Goal: Task Accomplishment & Management: Use online tool/utility

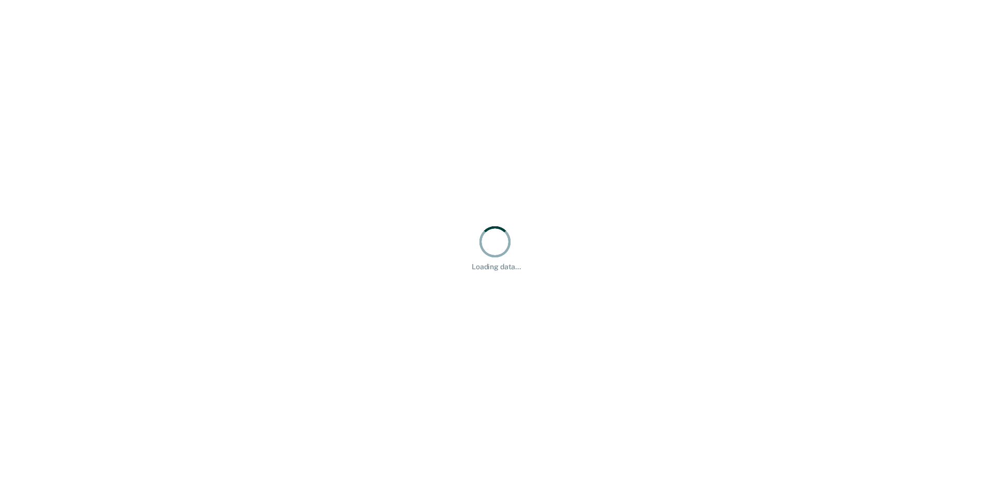
drag, startPoint x: 0, startPoint y: 0, endPoint x: 897, endPoint y: 143, distance: 907.9
click at [897, 143] on div "Loading data..." at bounding box center [495, 247] width 990 height 494
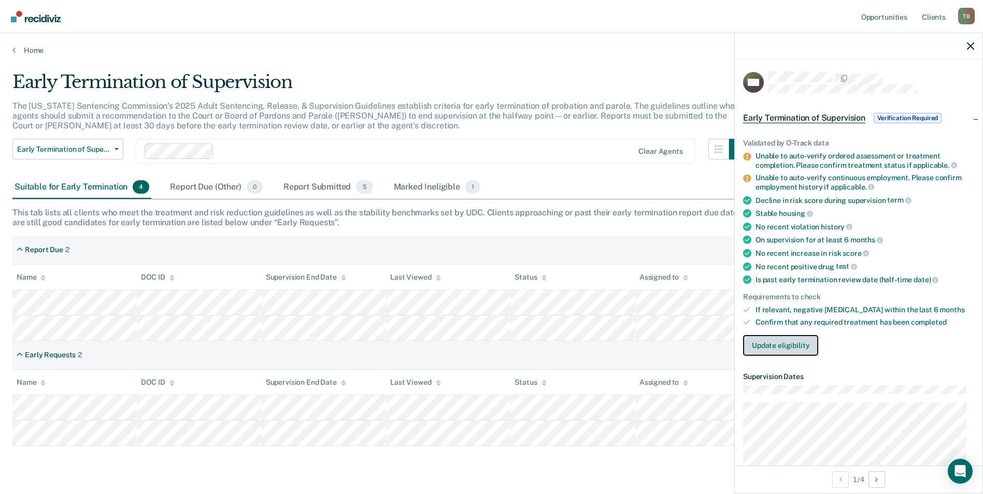
click at [790, 348] on button "Update eligibility" at bounding box center [780, 345] width 75 height 21
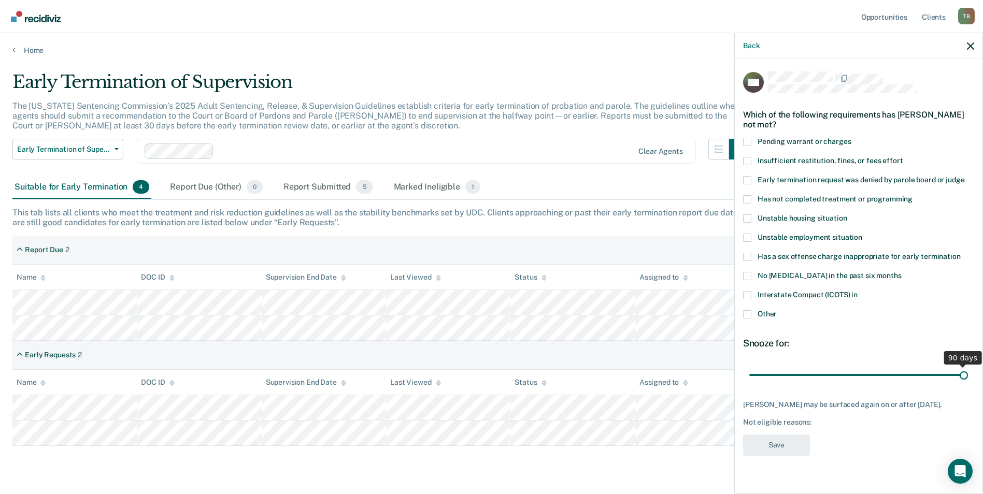
drag, startPoint x: 820, startPoint y: 372, endPoint x: 972, endPoint y: 381, distance: 151.5
type input "90"
click at [968, 381] on input "range" at bounding box center [858, 375] width 219 height 18
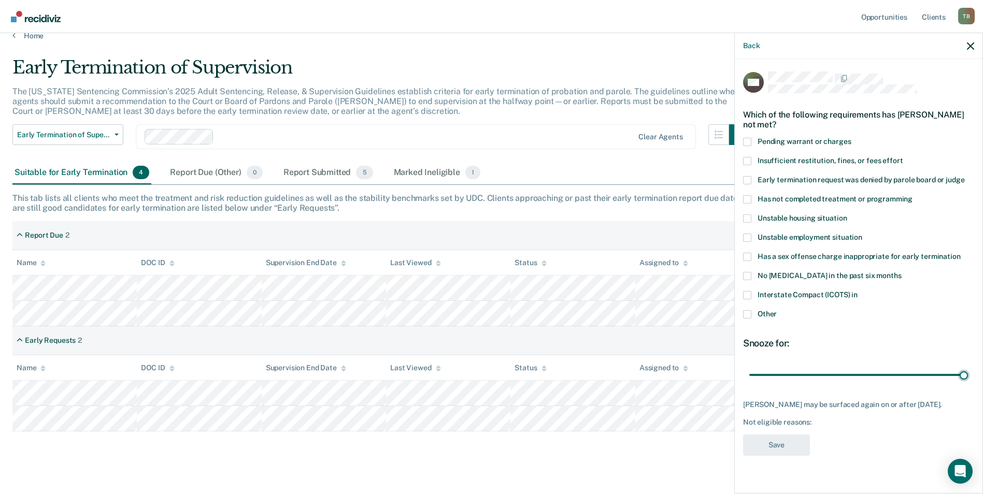
scroll to position [26, 0]
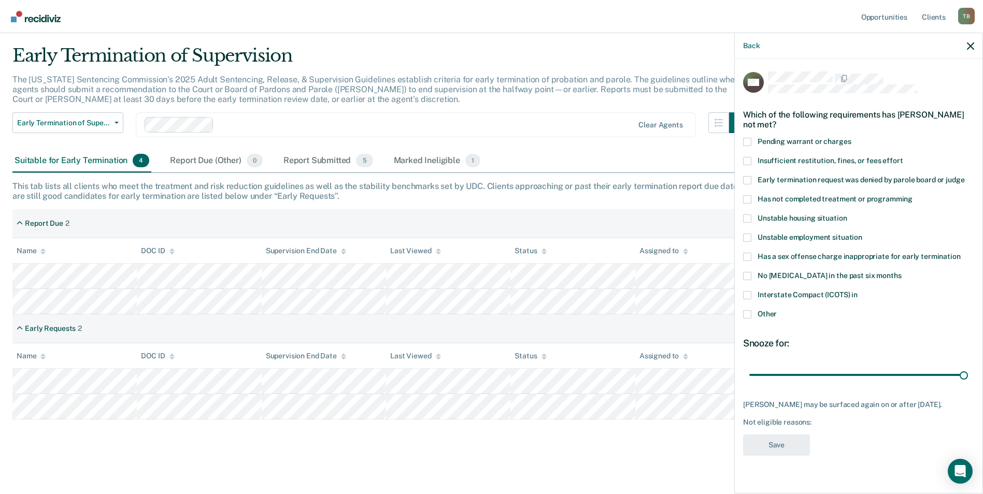
click at [750, 200] on span at bounding box center [747, 199] width 8 height 8
click at [912, 195] on input "Has not completed treatment or programming" at bounding box center [912, 195] width 0 height 0
click at [771, 452] on button "Save" at bounding box center [776, 445] width 67 height 21
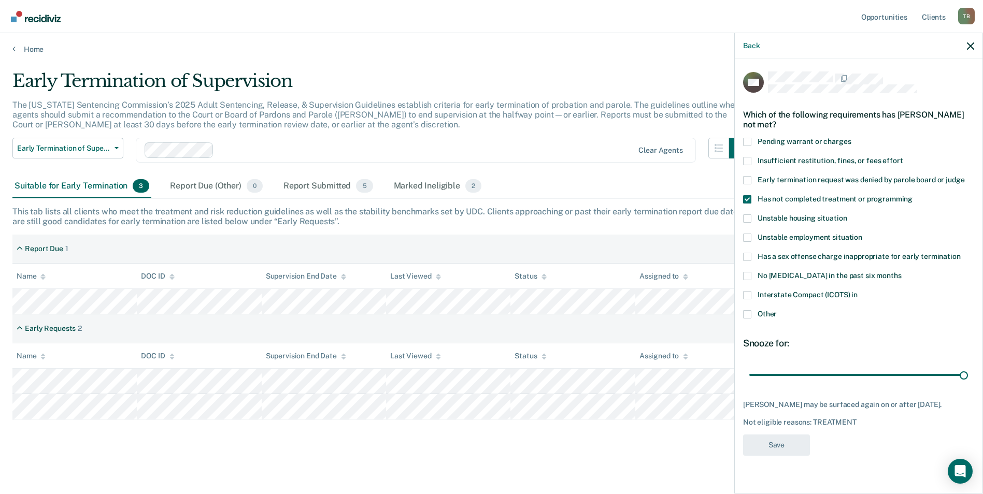
scroll to position [1, 0]
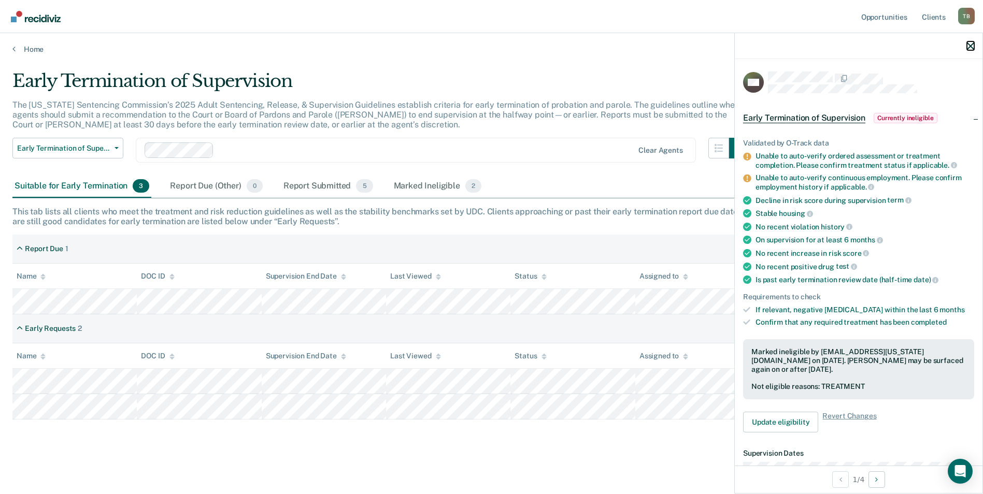
click at [973, 46] on icon "button" at bounding box center [970, 45] width 7 height 7
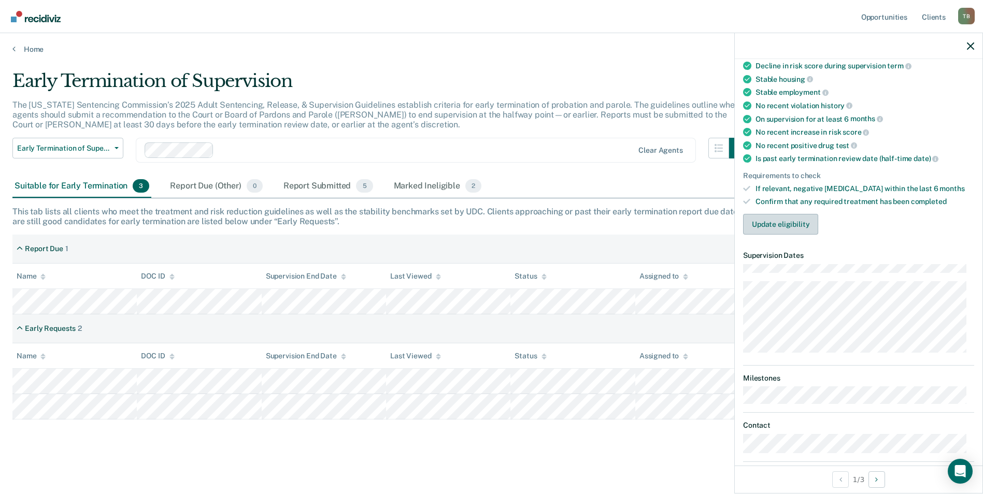
scroll to position [0, 0]
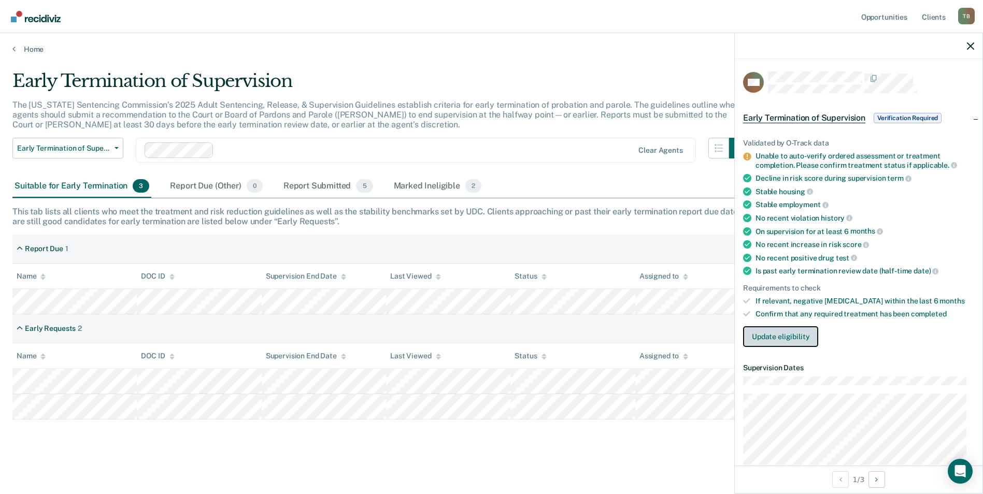
click at [779, 337] on button "Update eligibility" at bounding box center [780, 336] width 75 height 21
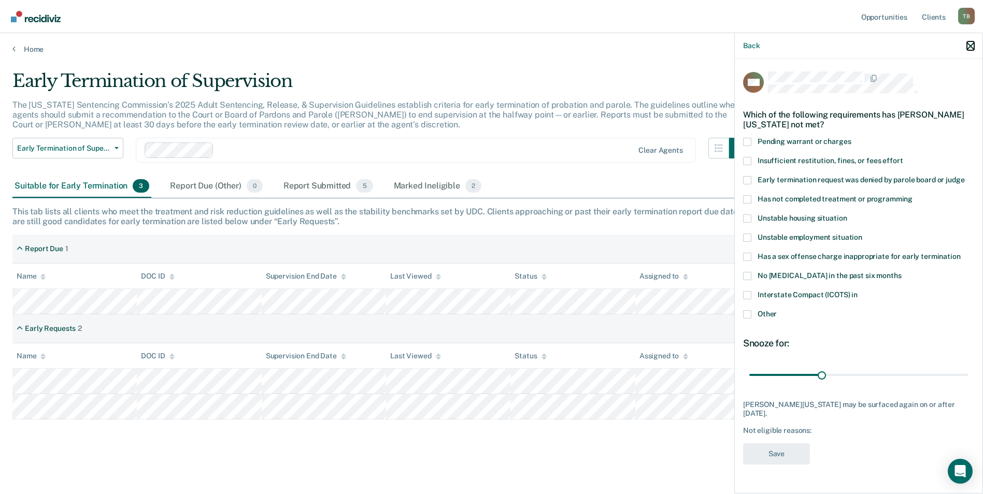
click at [971, 44] on icon "button" at bounding box center [970, 45] width 7 height 7
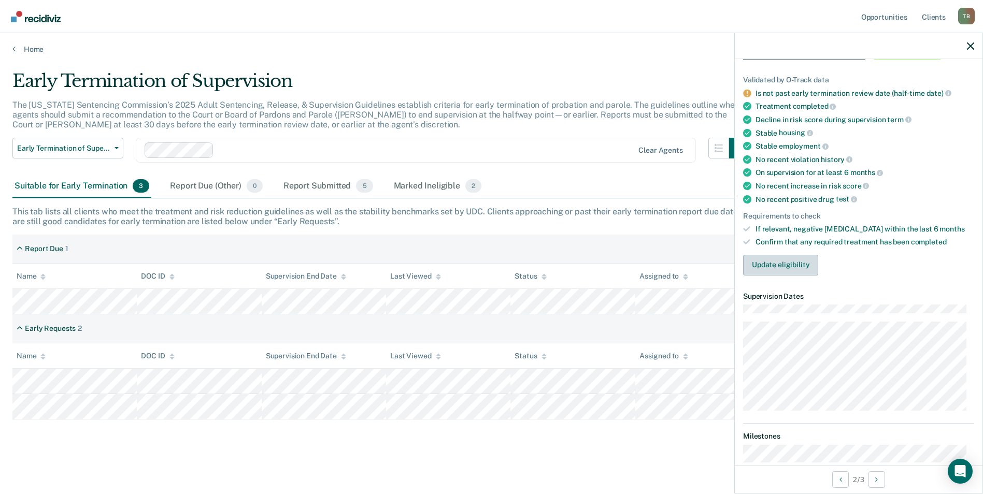
scroll to position [52, 0]
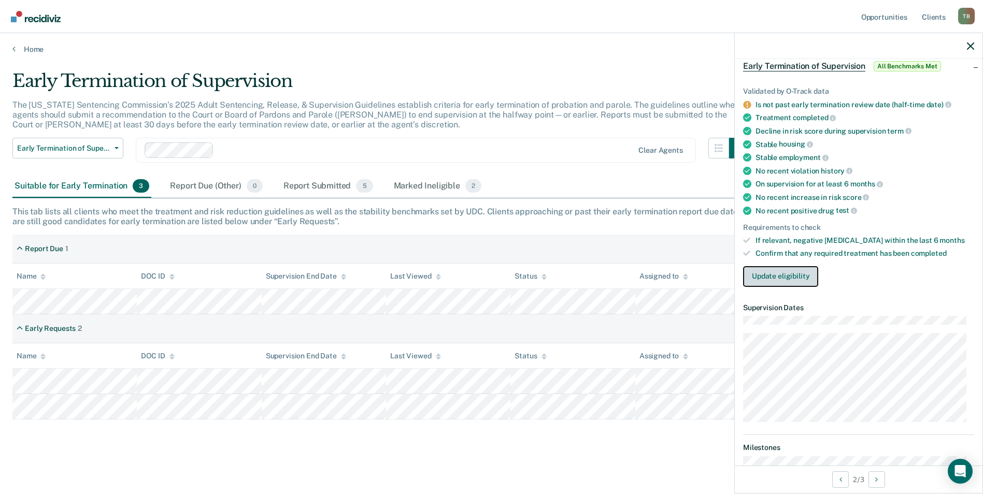
click at [781, 273] on button "Update eligibility" at bounding box center [780, 276] width 75 height 21
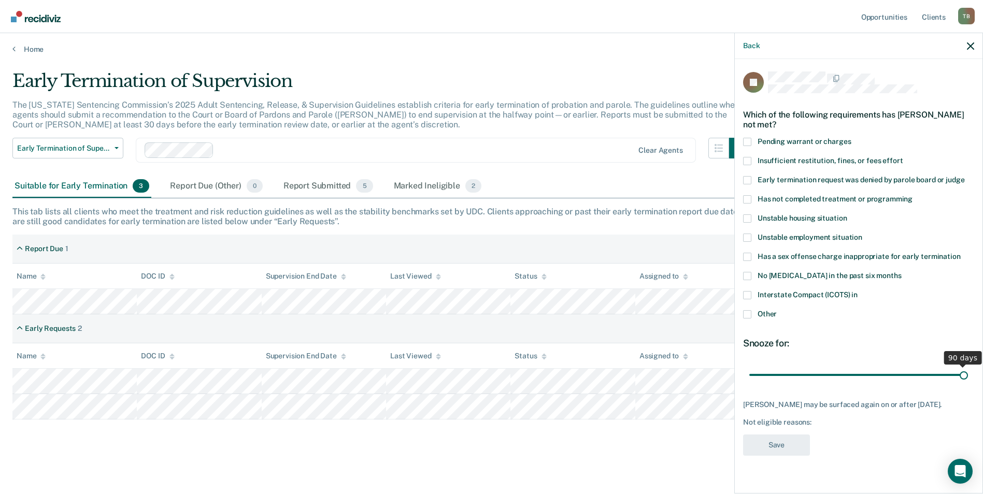
drag, startPoint x: 822, startPoint y: 375, endPoint x: 983, endPoint y: 360, distance: 162.3
type input "90"
click at [968, 366] on input "range" at bounding box center [858, 375] width 219 height 18
click at [746, 294] on span at bounding box center [747, 295] width 8 height 8
click at [857, 291] on input "Interstate Compact (ICOTS) in" at bounding box center [857, 291] width 0 height 0
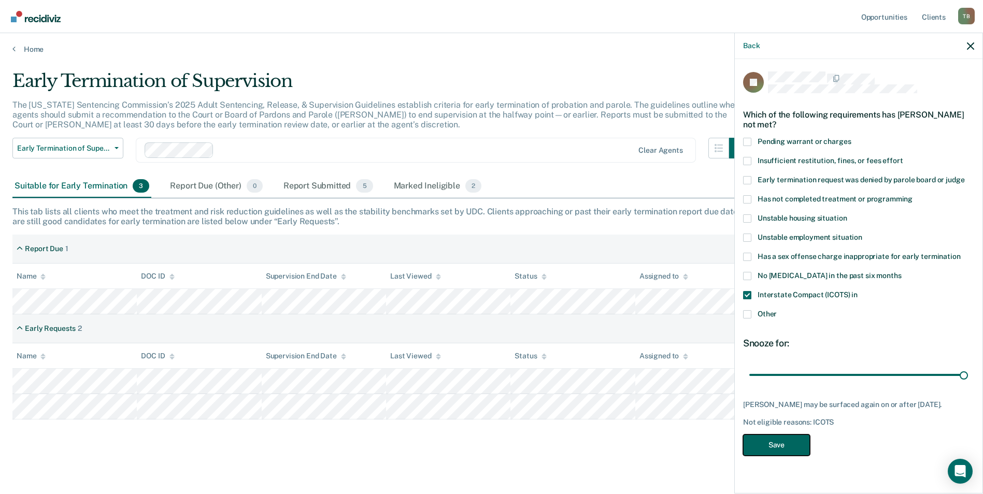
click at [766, 446] on button "Save" at bounding box center [776, 445] width 67 height 21
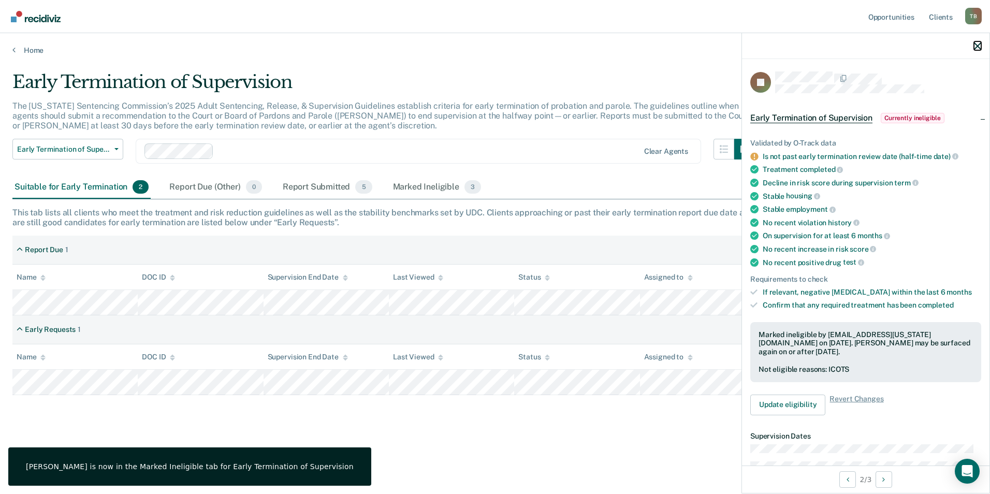
click at [977, 47] on icon "button" at bounding box center [977, 45] width 7 height 7
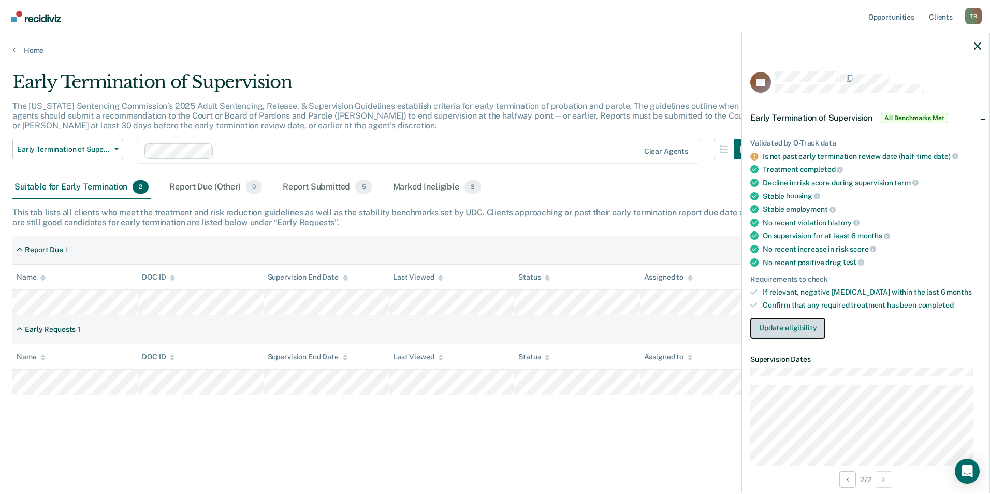
click at [801, 326] on button "Update eligibility" at bounding box center [788, 328] width 75 height 21
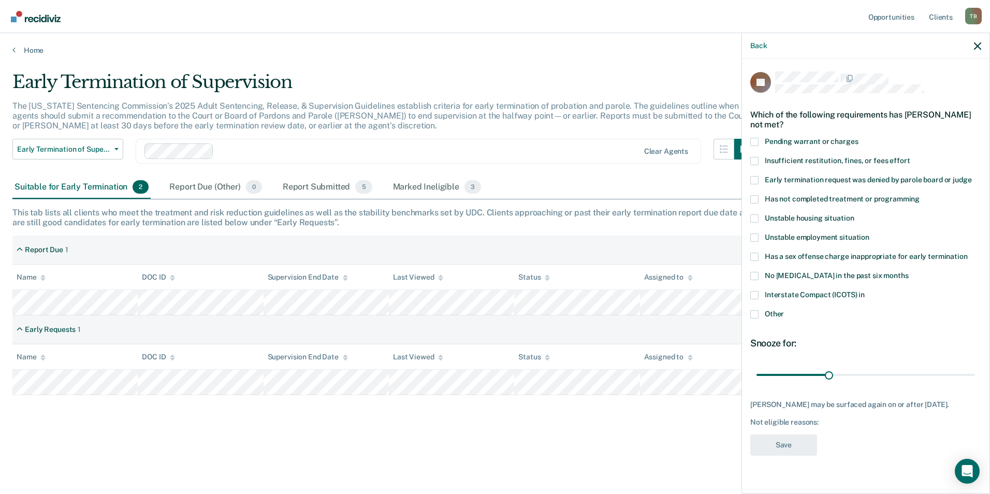
click at [755, 313] on span at bounding box center [755, 314] width 8 height 8
click at [784, 310] on input "Other" at bounding box center [784, 310] width 0 height 0
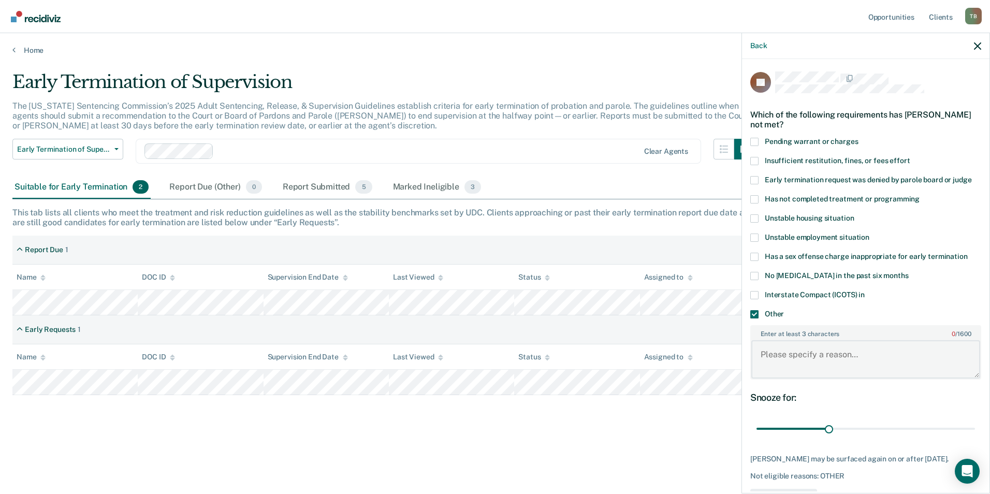
click at [772, 349] on textarea "Enter at least 3 characters 0 / 1600" at bounding box center [866, 359] width 229 height 38
type textarea "Early review date."
drag, startPoint x: 828, startPoint y: 429, endPoint x: 984, endPoint y: 429, distance: 155.4
type input "90"
click at [975, 429] on input "range" at bounding box center [866, 429] width 219 height 18
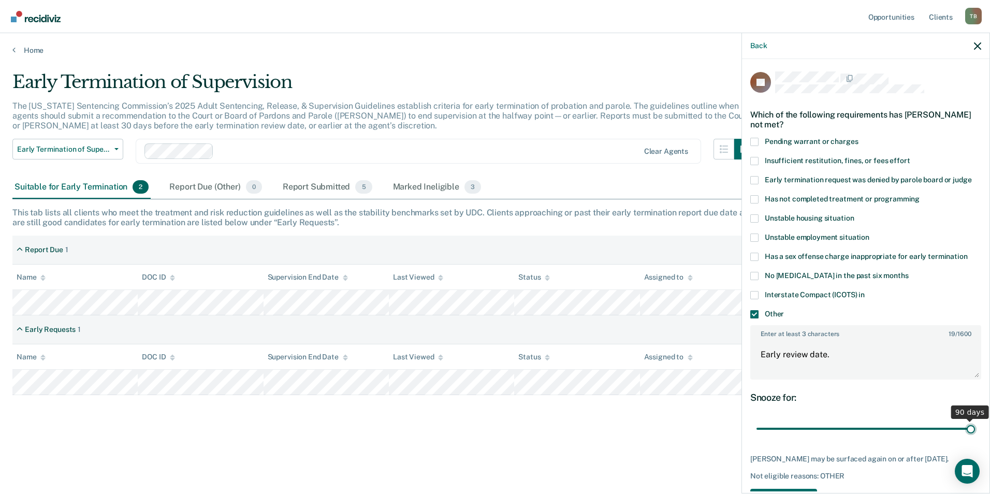
scroll to position [45, 0]
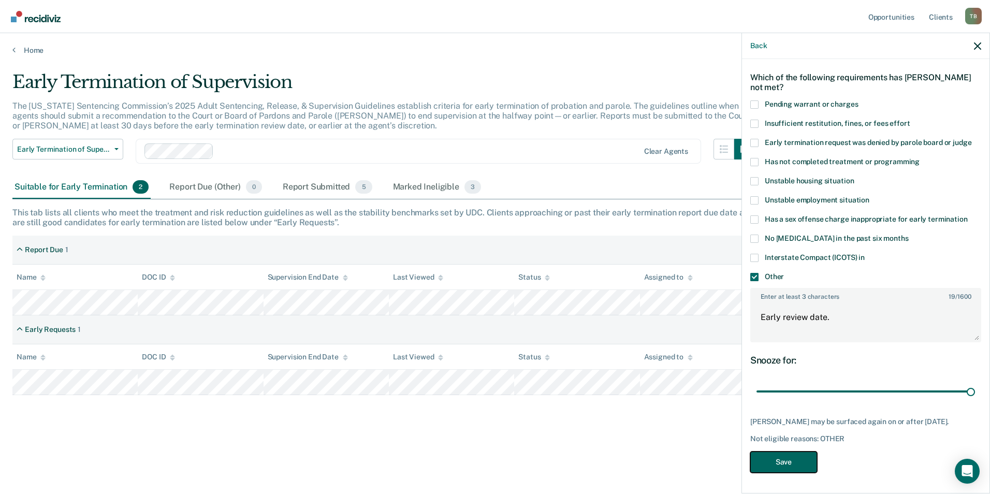
click at [776, 467] on button "Save" at bounding box center [784, 462] width 67 height 21
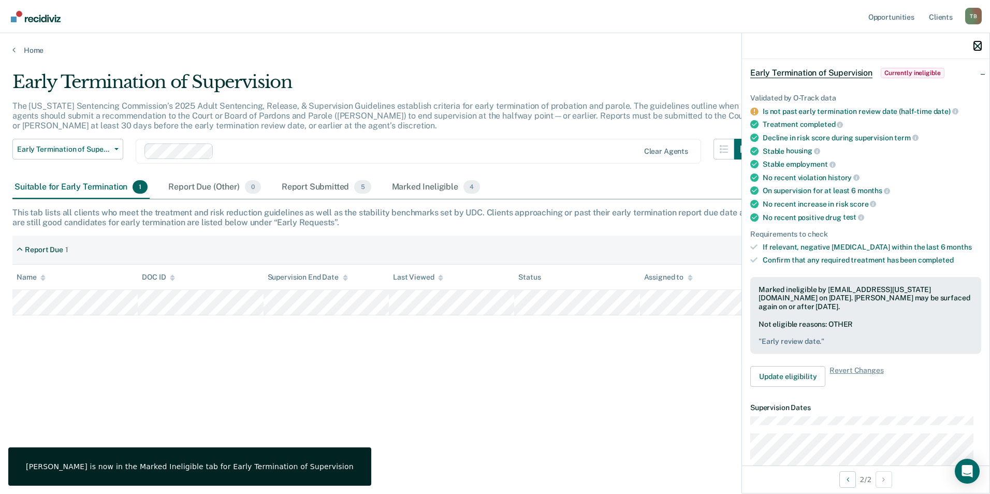
click at [981, 45] on icon "button" at bounding box center [977, 45] width 7 height 7
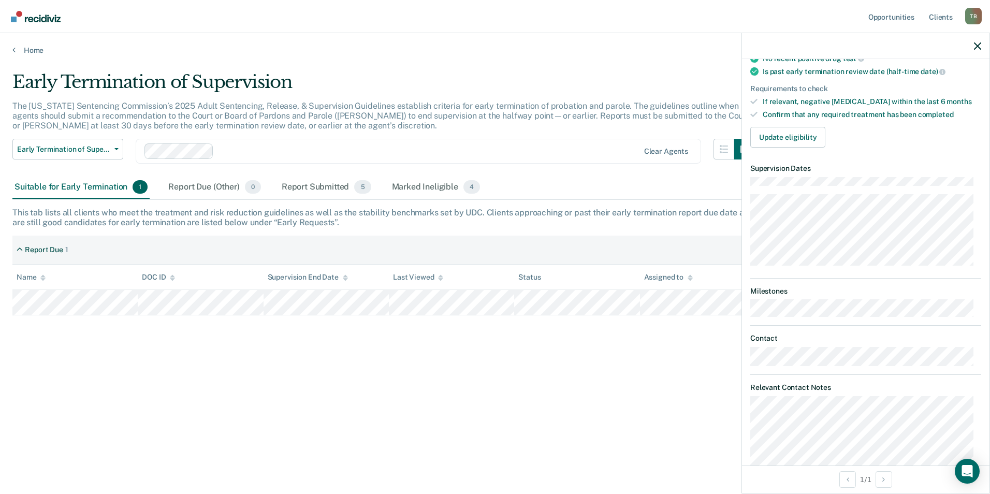
scroll to position [0, 0]
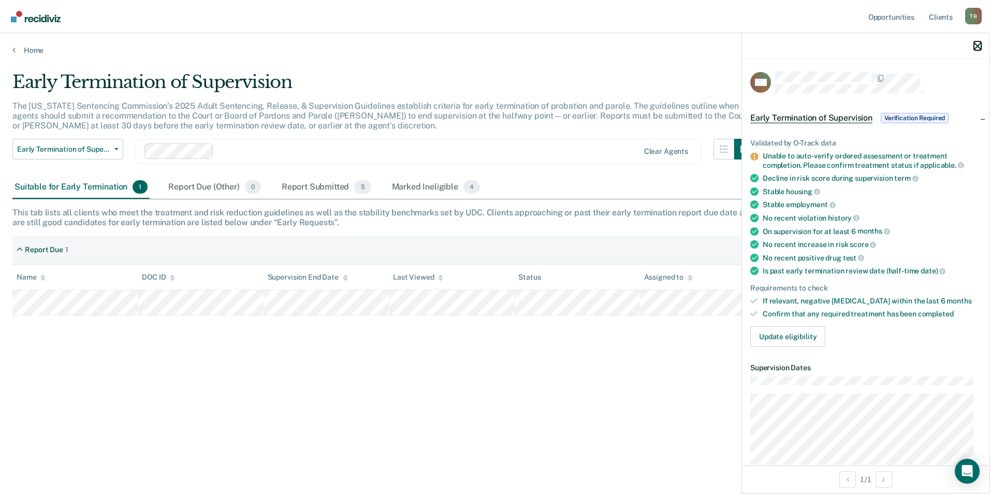
click at [979, 45] on icon "button" at bounding box center [977, 45] width 7 height 7
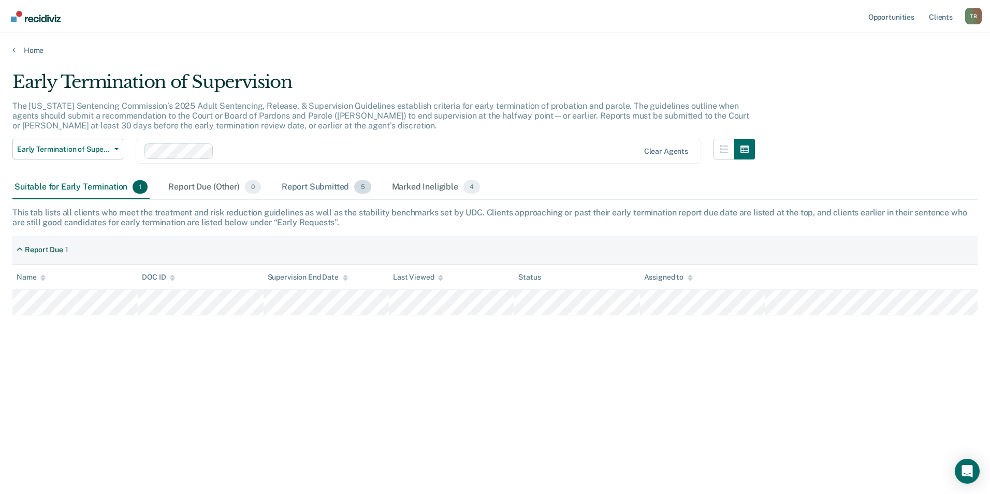
click at [312, 185] on div "Report Submitted 5" at bounding box center [327, 187] width 94 height 23
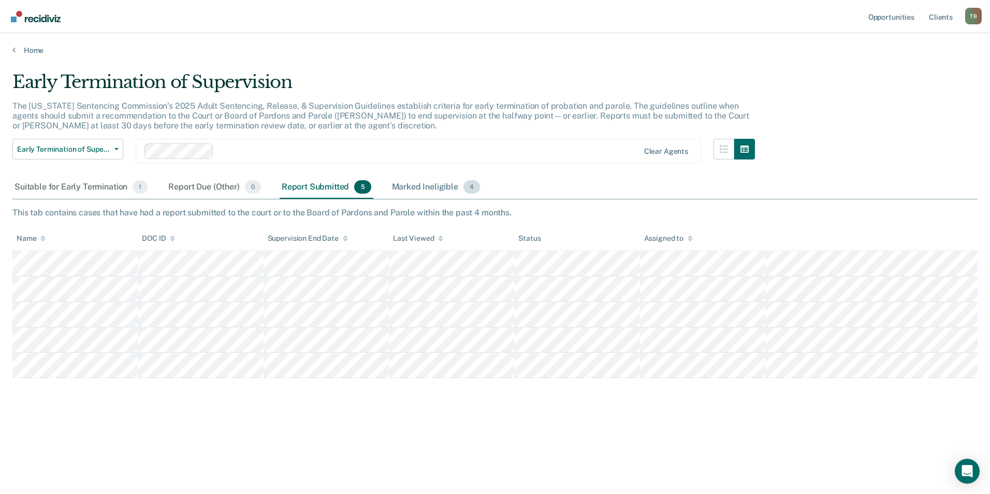
click at [432, 185] on div "Marked Ineligible 4" at bounding box center [436, 187] width 93 height 23
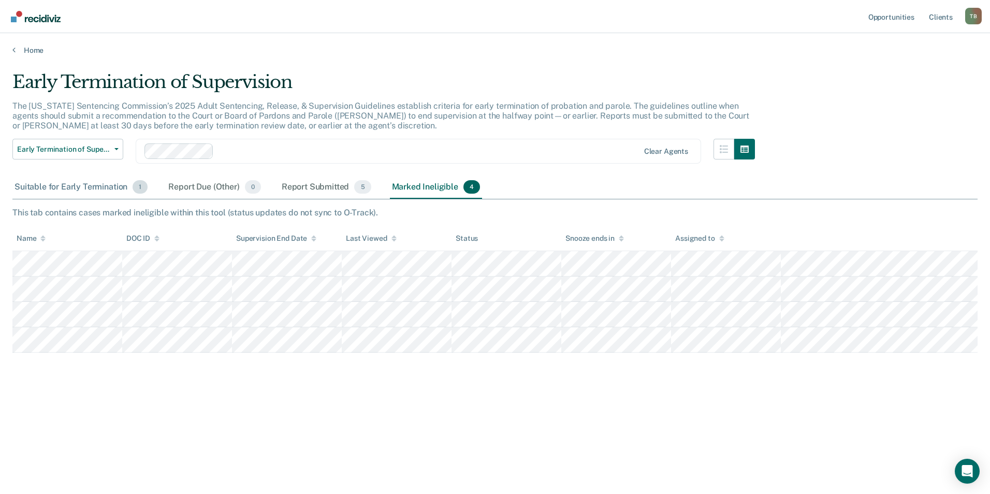
click at [84, 186] on div "Suitable for Early Termination 1" at bounding box center [80, 187] width 137 height 23
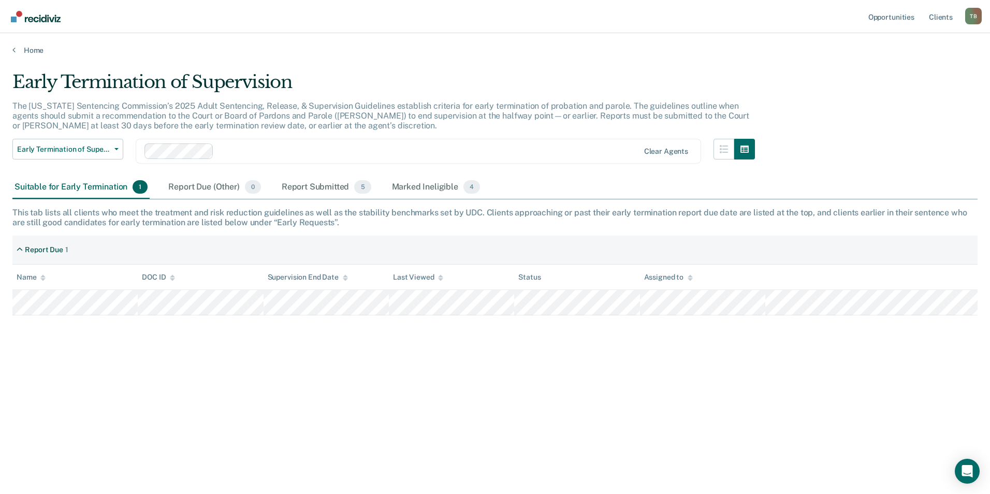
click at [977, 18] on div "T B" at bounding box center [974, 16] width 17 height 17
click at [904, 67] on link "Log Out" at bounding box center [931, 68] width 83 height 9
